Goal: Task Accomplishment & Management: Manage account settings

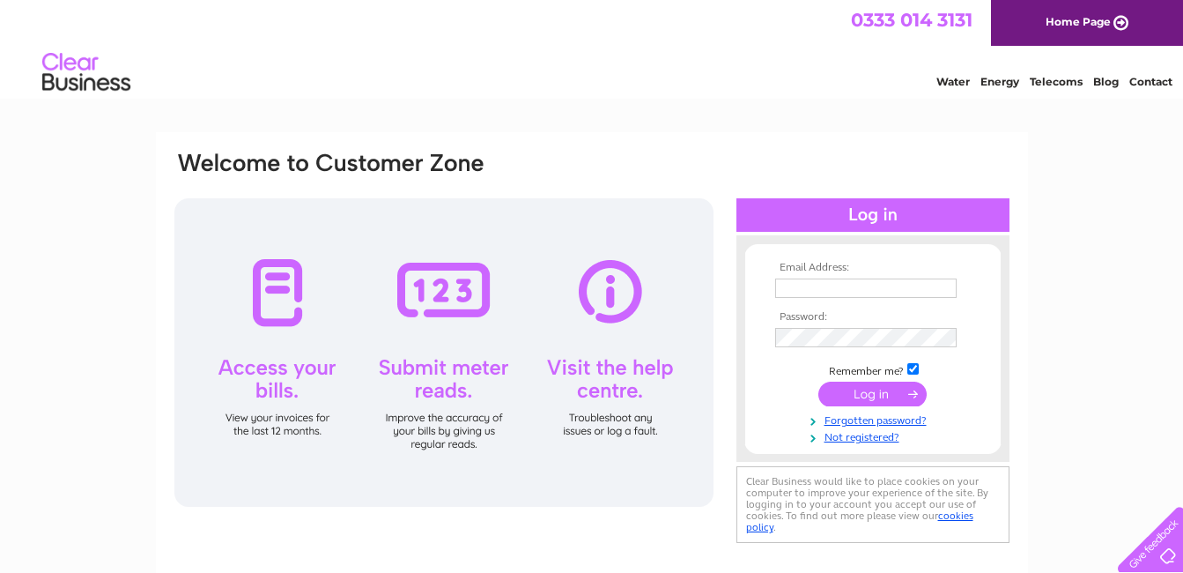
type input "[EMAIL_ADDRESS][DOMAIN_NAME]"
click at [879, 393] on input "submit" at bounding box center [873, 394] width 108 height 25
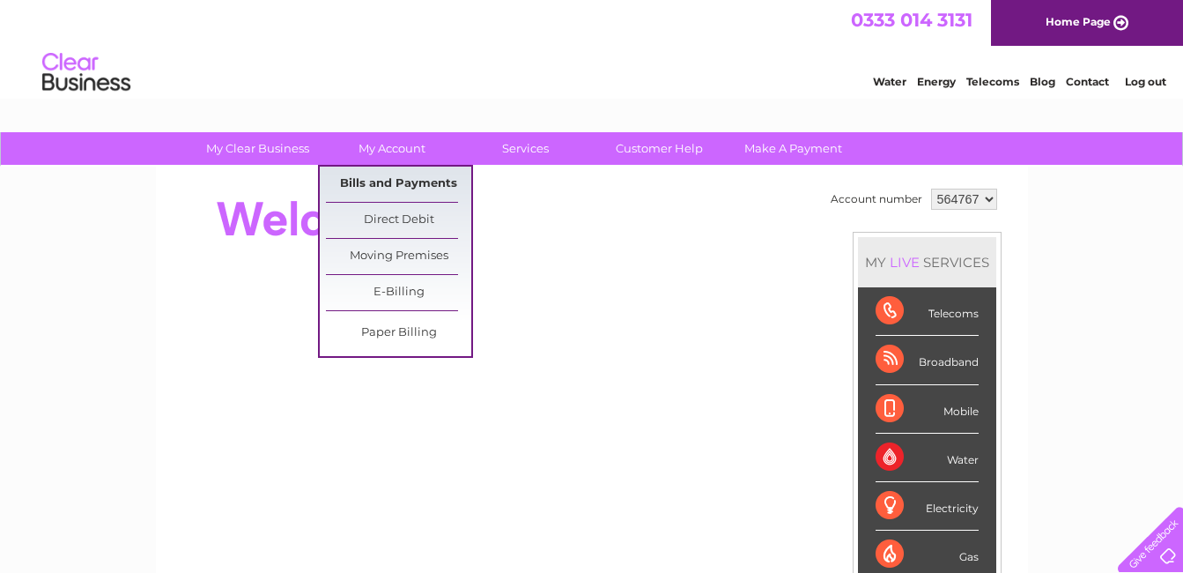
click at [404, 182] on link "Bills and Payments" at bounding box center [398, 184] width 145 height 35
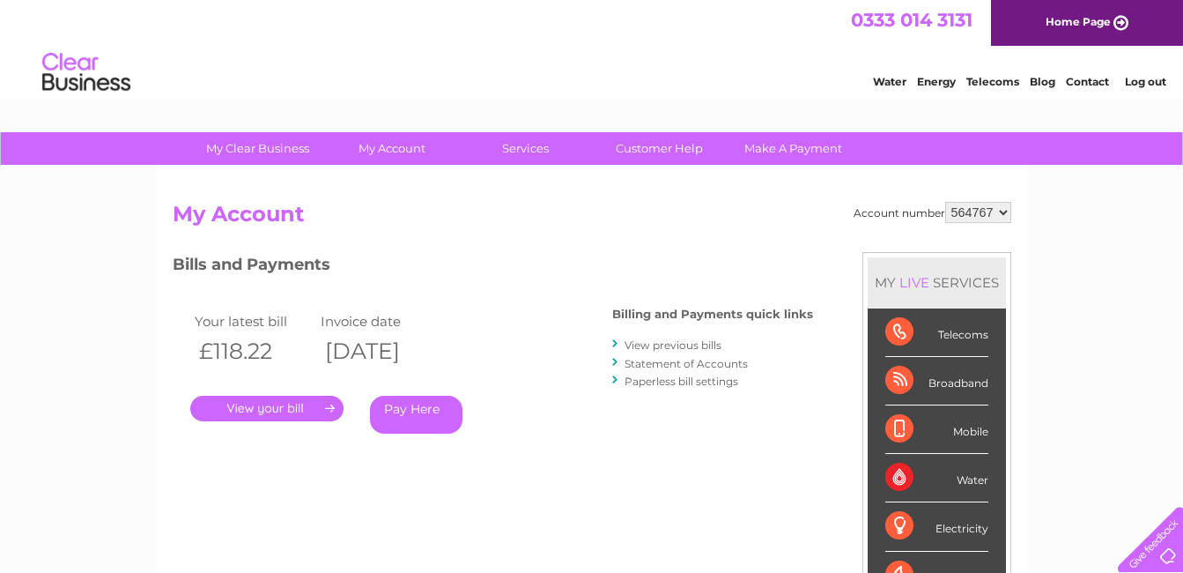
click at [286, 404] on link "." at bounding box center [266, 409] width 153 height 26
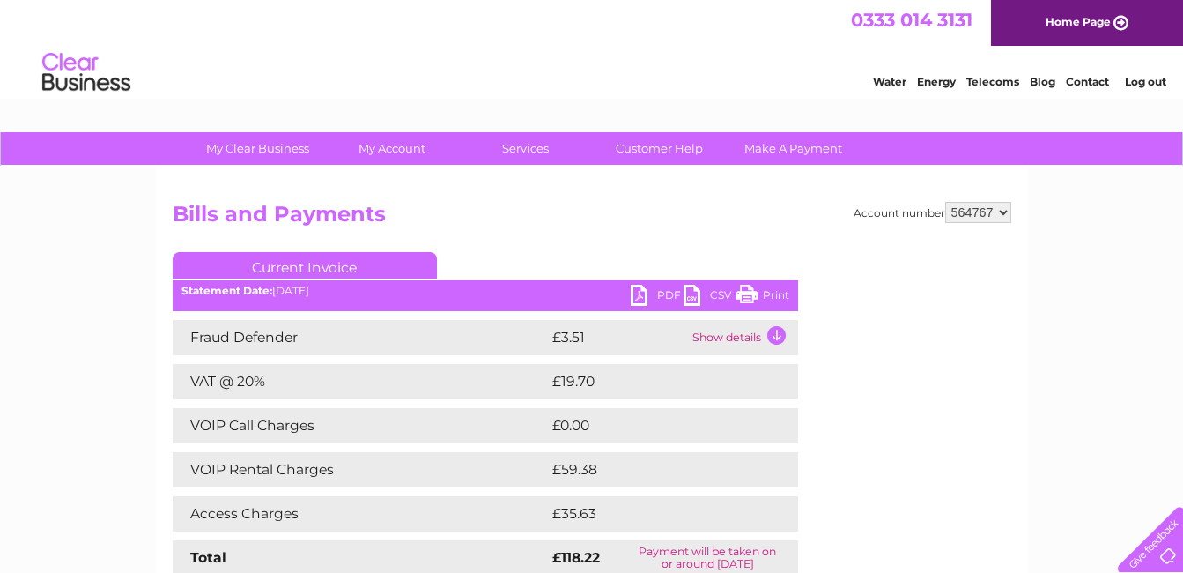
click at [641, 294] on link "PDF" at bounding box center [657, 298] width 53 height 26
